Goal: Transaction & Acquisition: Book appointment/travel/reservation

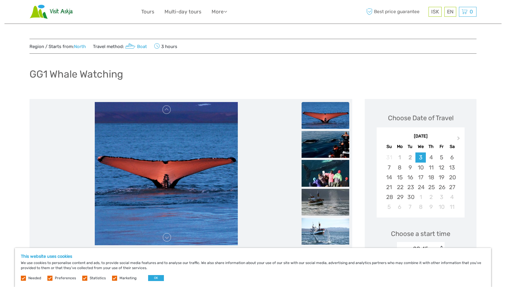
click at [283, 81] on div "GG1 Whale Watching" at bounding box center [252, 77] width 447 height 22
click at [282, 82] on div "GG1 Whale Watching" at bounding box center [252, 77] width 447 height 22
click at [321, 136] on img at bounding box center [325, 144] width 48 height 27
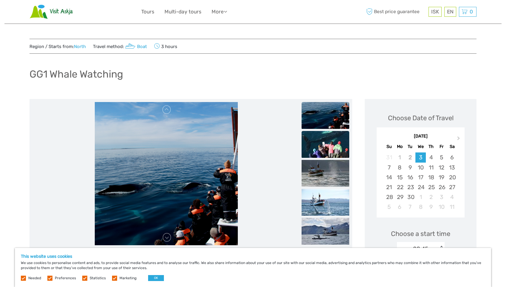
click at [324, 152] on img at bounding box center [325, 144] width 48 height 27
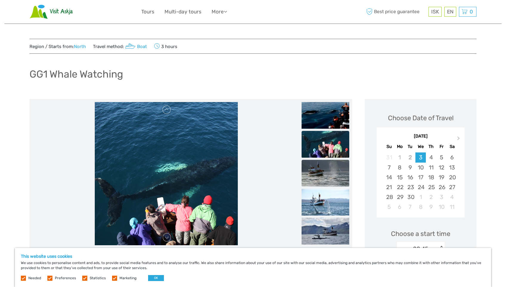
click at [326, 163] on img at bounding box center [325, 173] width 48 height 27
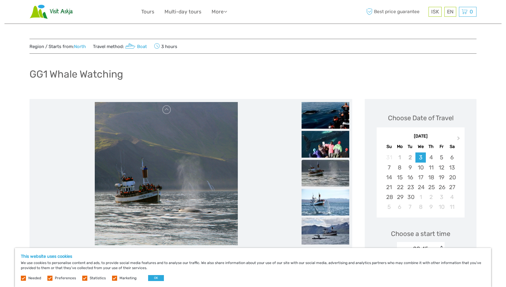
click at [327, 170] on img at bounding box center [325, 173] width 48 height 27
click at [327, 187] on ul at bounding box center [325, 130] width 48 height 231
click at [326, 192] on img at bounding box center [325, 202] width 48 height 27
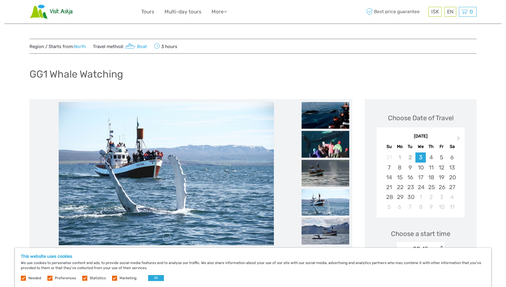
click at [326, 216] on ul at bounding box center [325, 130] width 48 height 231
click at [326, 222] on img at bounding box center [325, 230] width 48 height 27
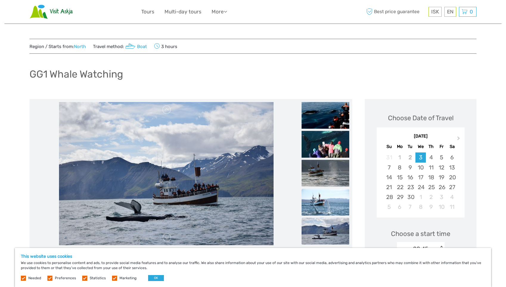
click at [332, 204] on img at bounding box center [325, 202] width 48 height 27
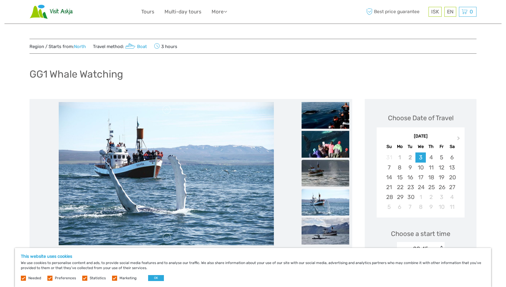
click at [337, 180] on img at bounding box center [325, 173] width 48 height 27
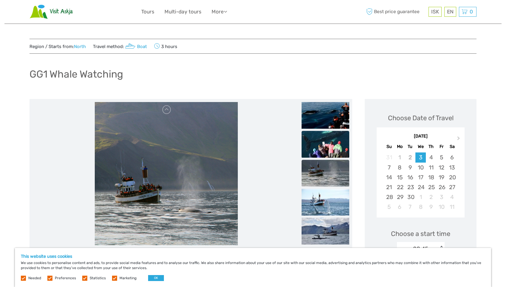
click at [329, 145] on img at bounding box center [325, 144] width 48 height 27
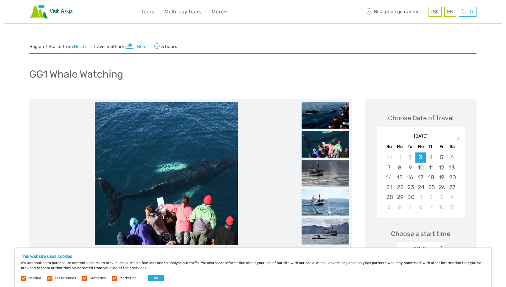
click at [328, 114] on img at bounding box center [325, 115] width 48 height 27
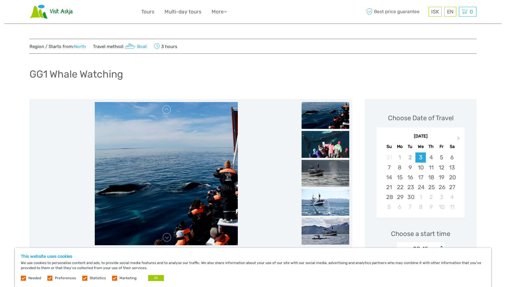
click at [150, 275] on button "OK" at bounding box center [156, 278] width 16 height 6
